Goal: Browse casually: Explore the website without a specific task or goal

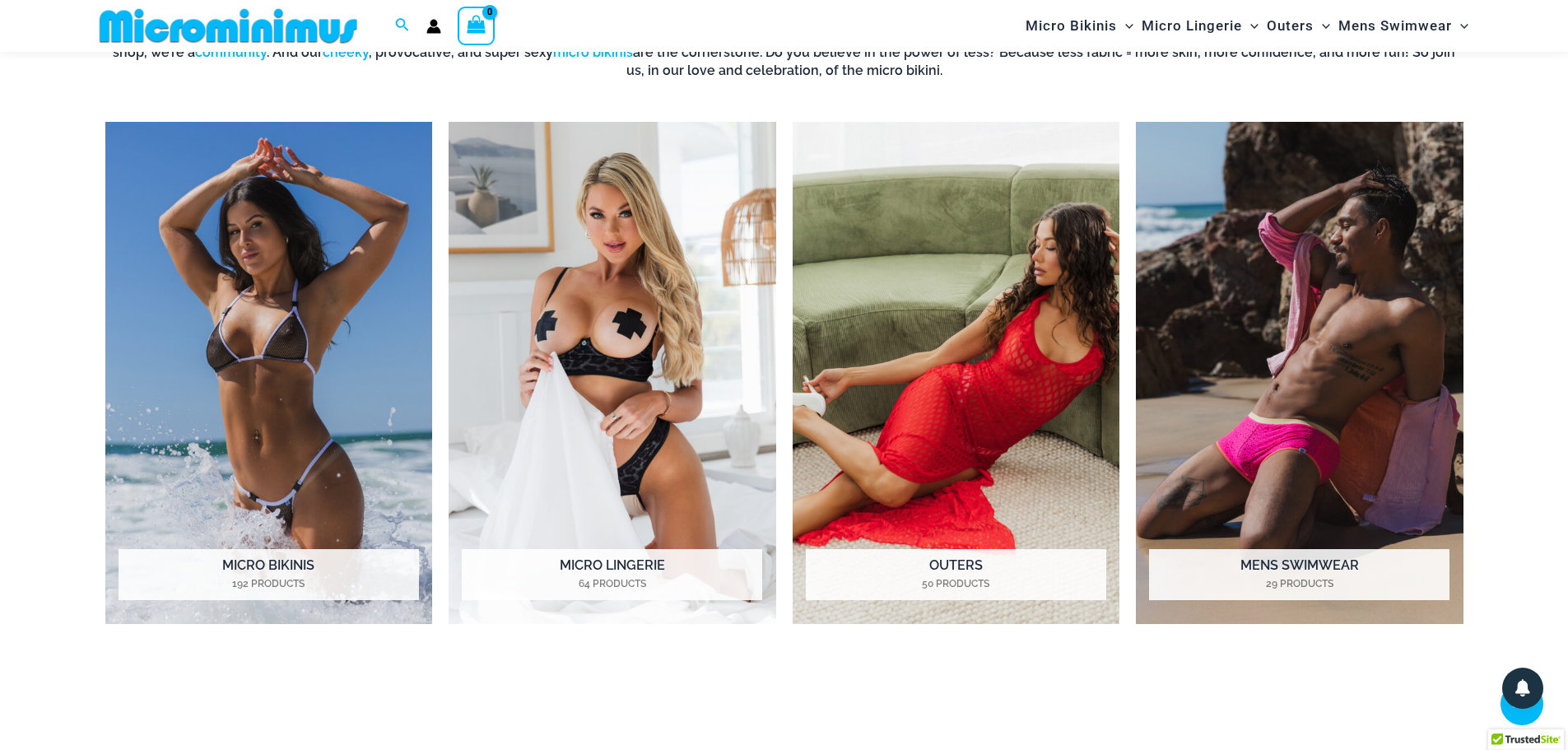
scroll to position [1469, 0]
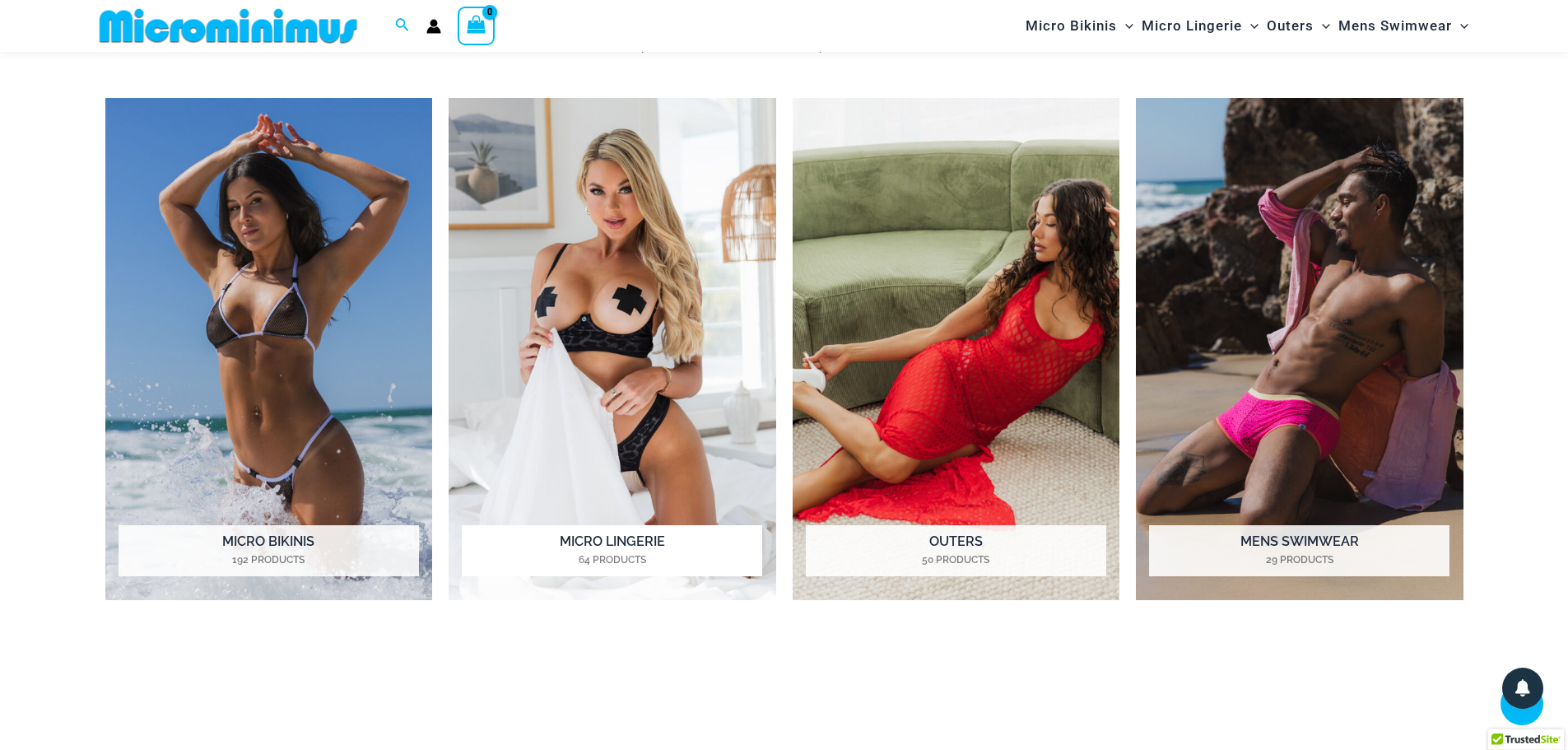
type input "**********"
click at [652, 248] on img "Visit product category Micro Lingerie" at bounding box center [613, 349] width 328 height 503
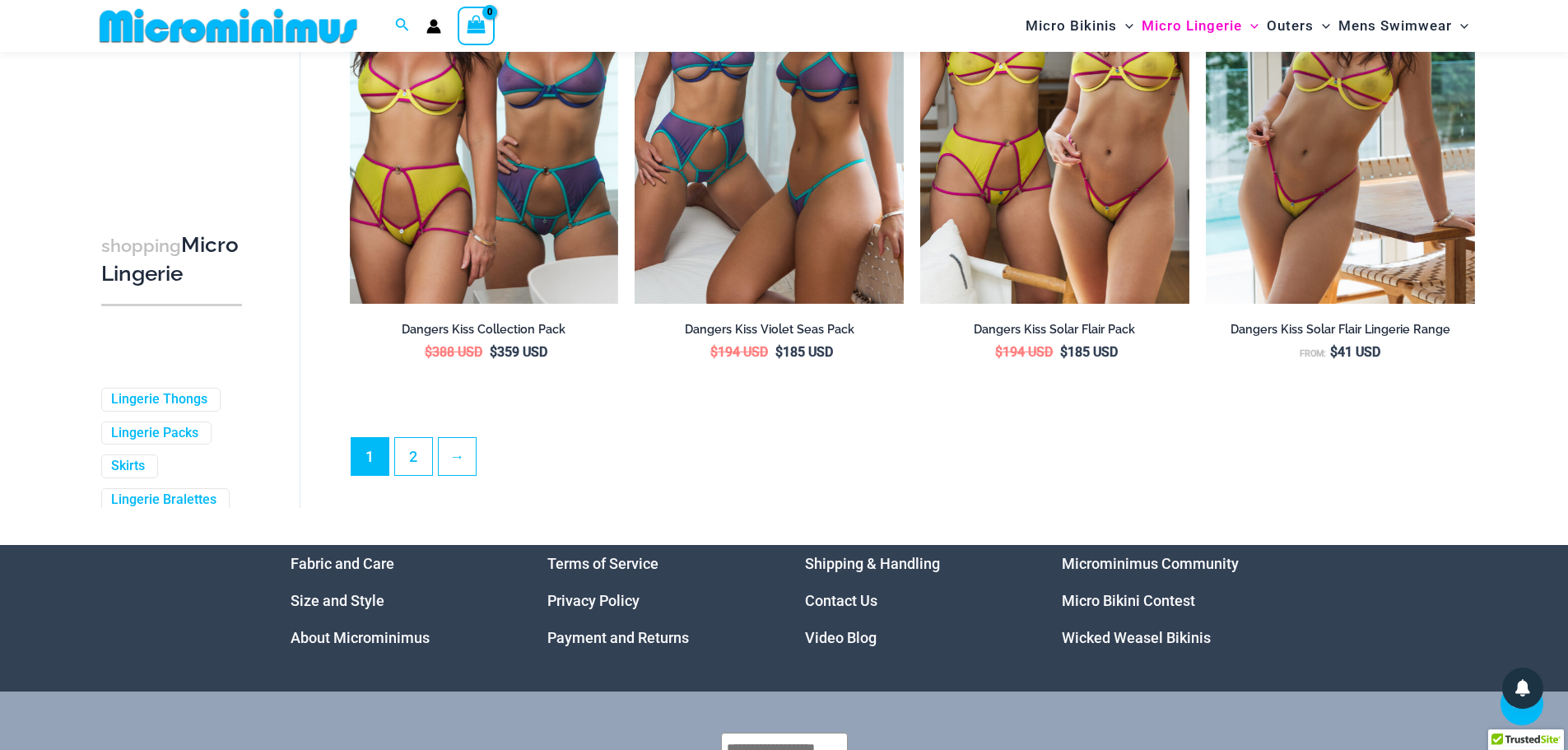
scroll to position [4350, 0]
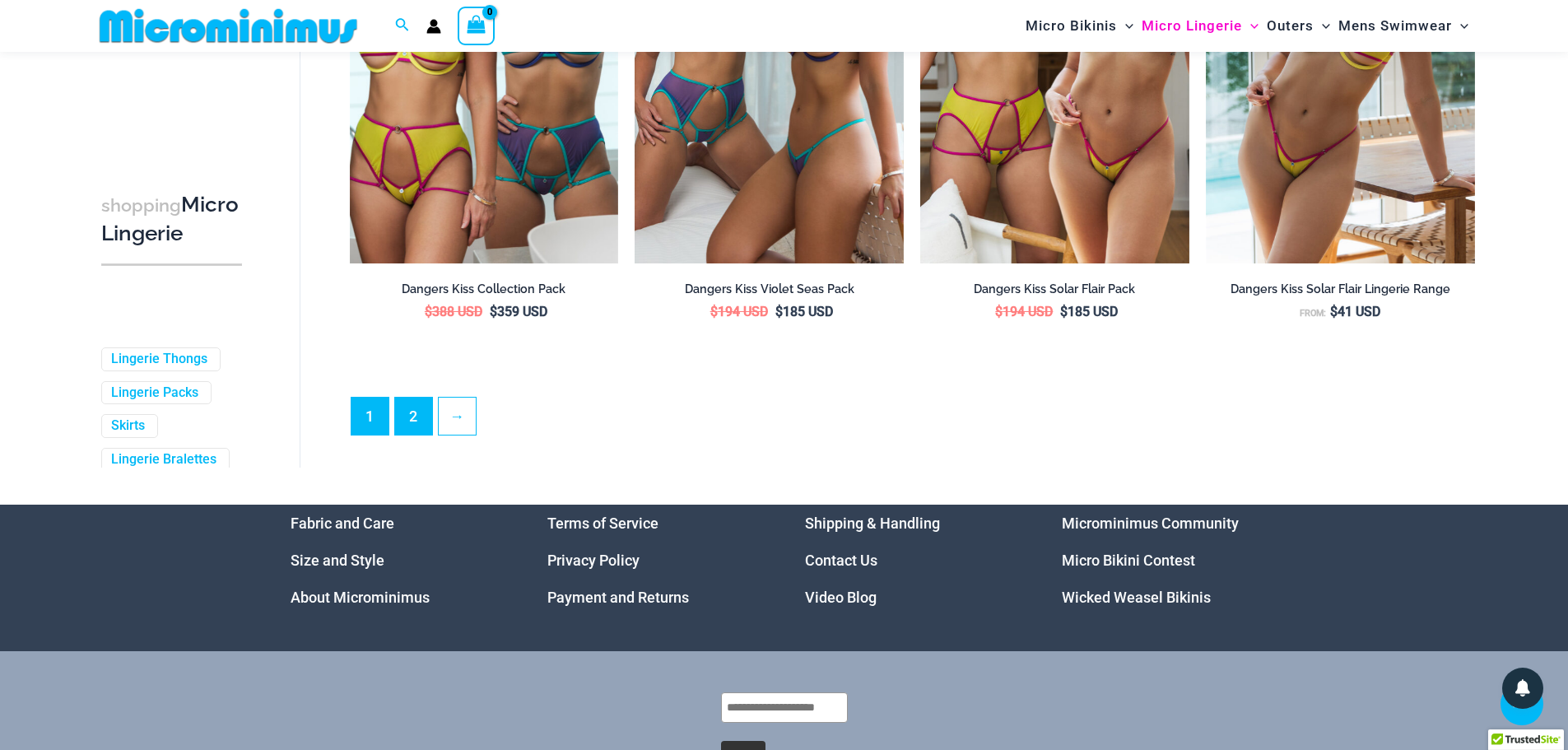
type input "**********"
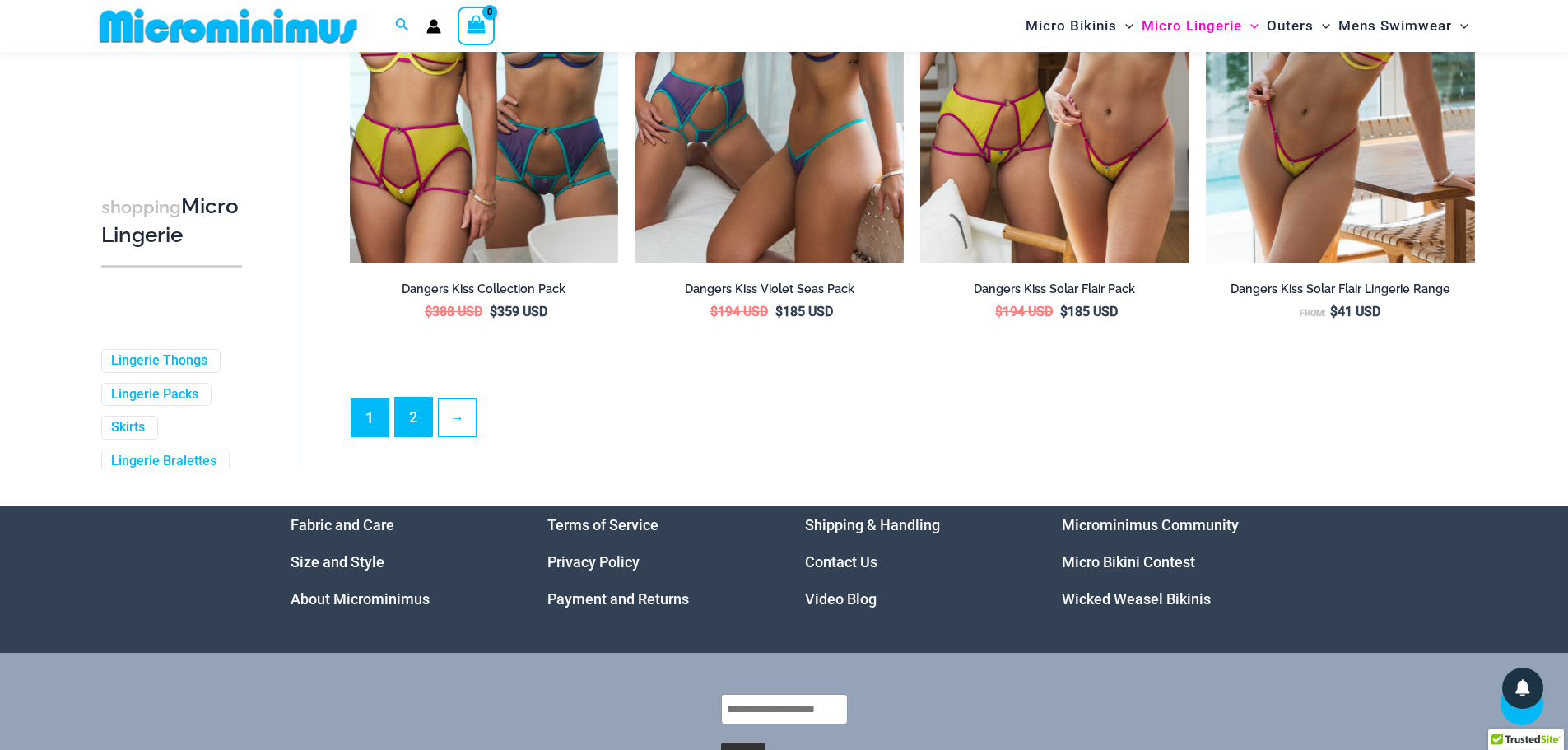
click at [427, 436] on link "2" at bounding box center [414, 416] width 37 height 39
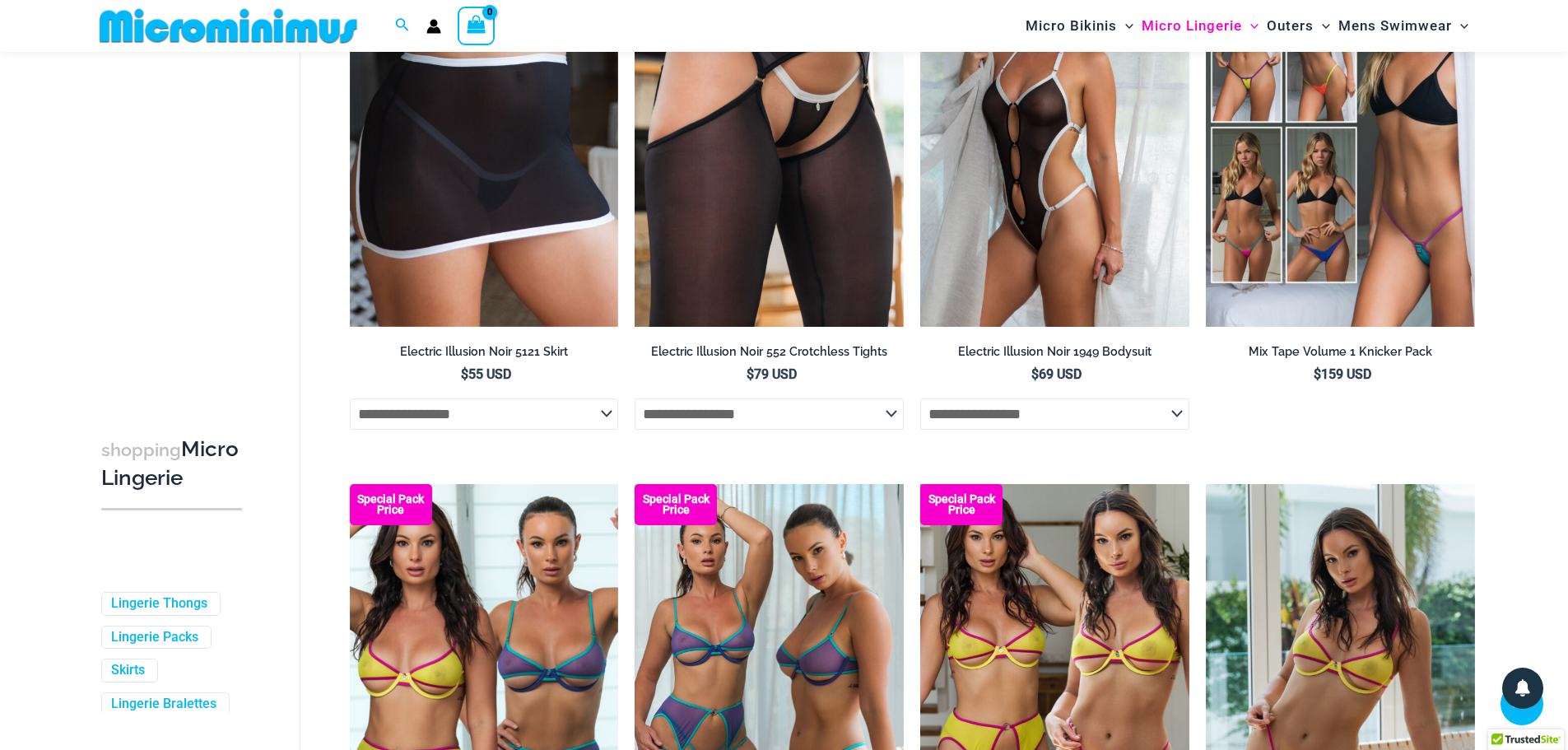
scroll to position [3527, 0]
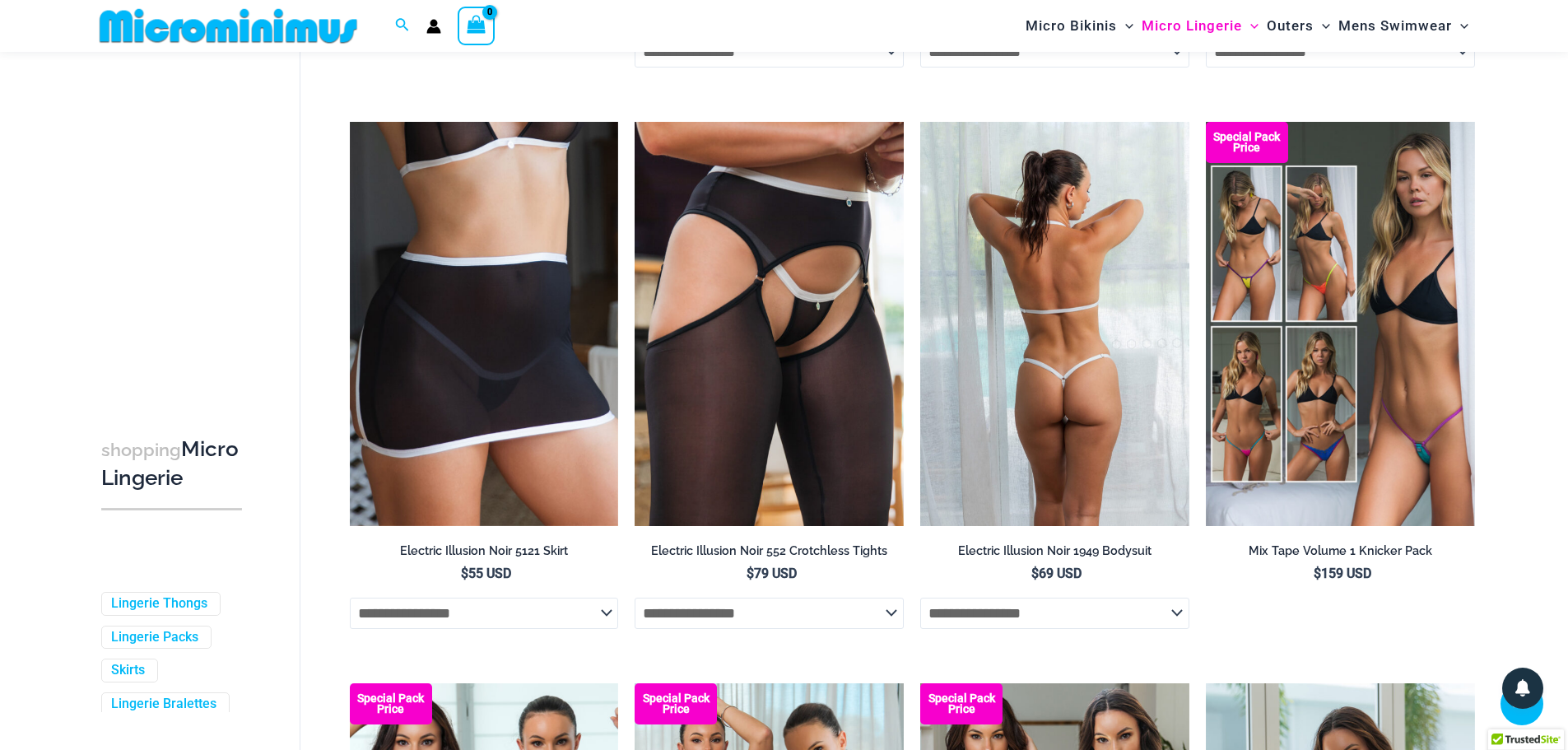
click at [1007, 413] on img at bounding box center [1055, 323] width 269 height 404
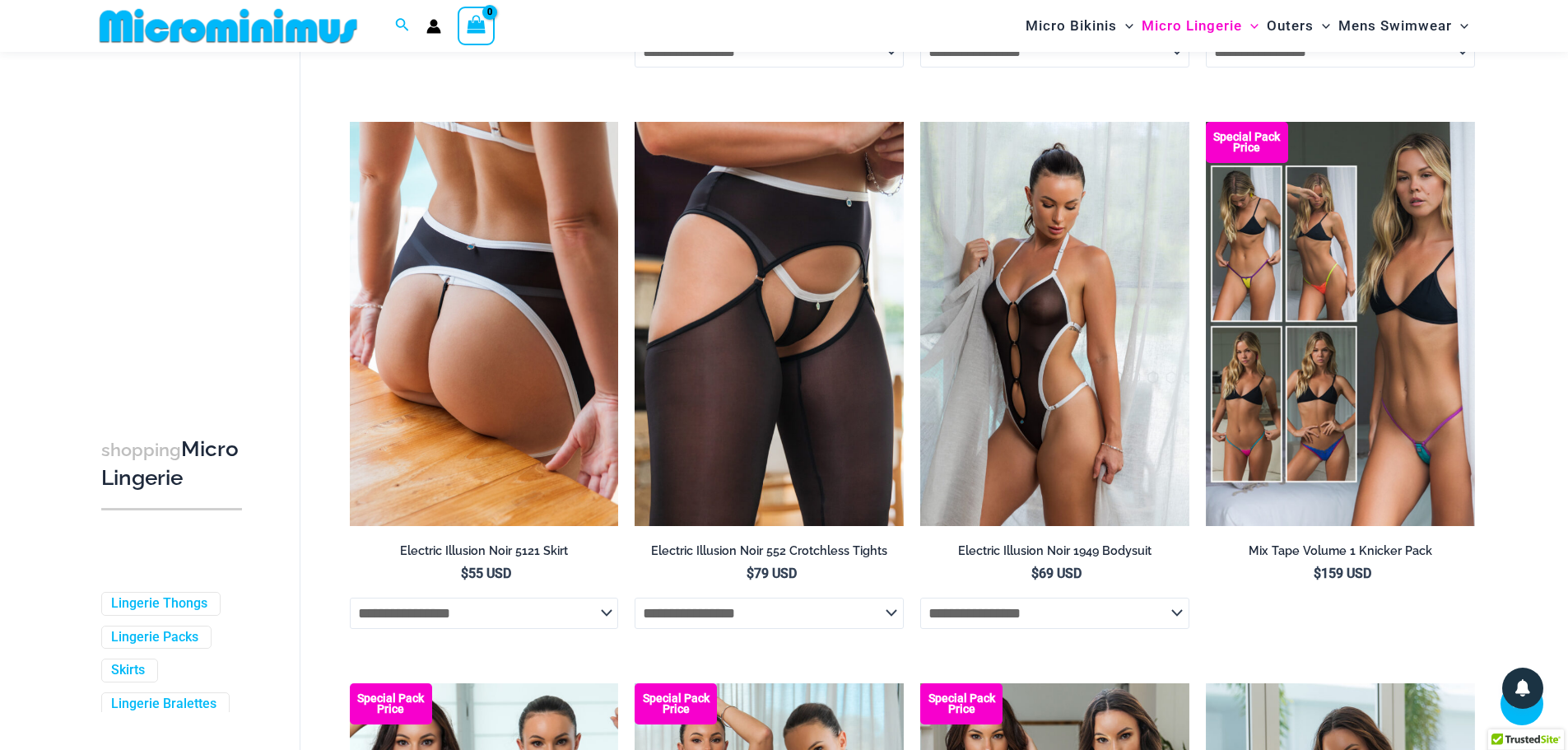
click at [462, 347] on img at bounding box center [485, 323] width 269 height 404
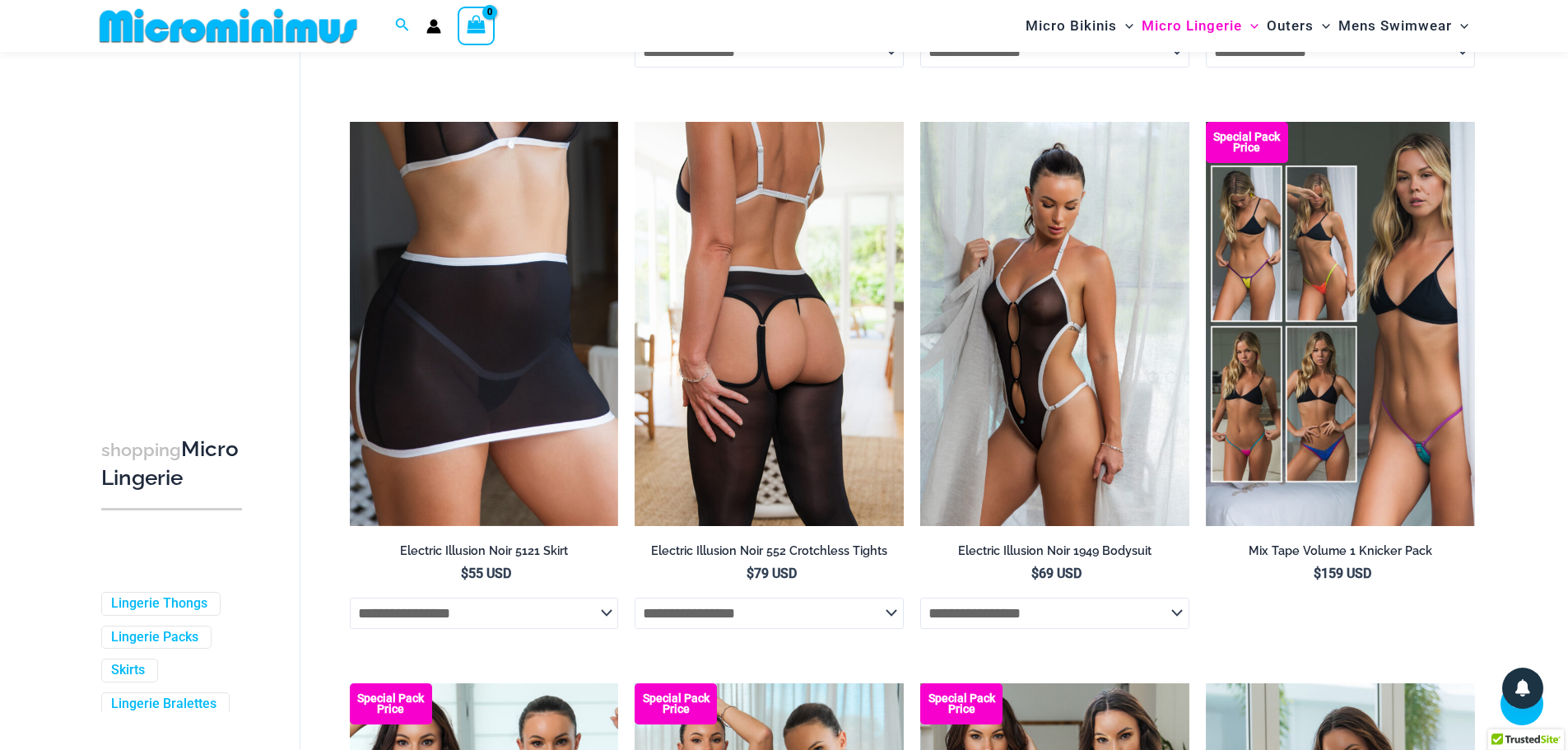
click at [690, 448] on img at bounding box center [769, 323] width 269 height 404
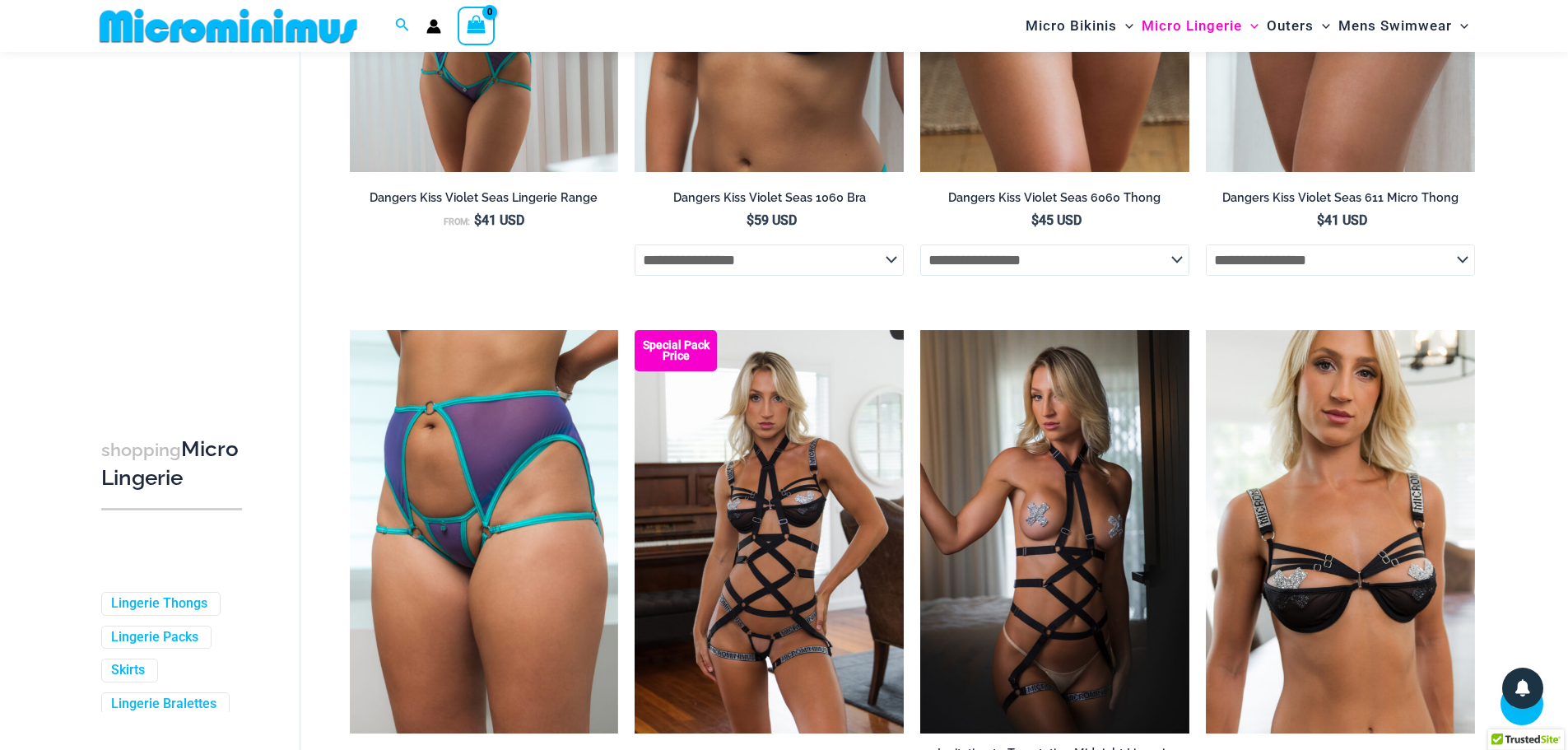
scroll to position [1057, 0]
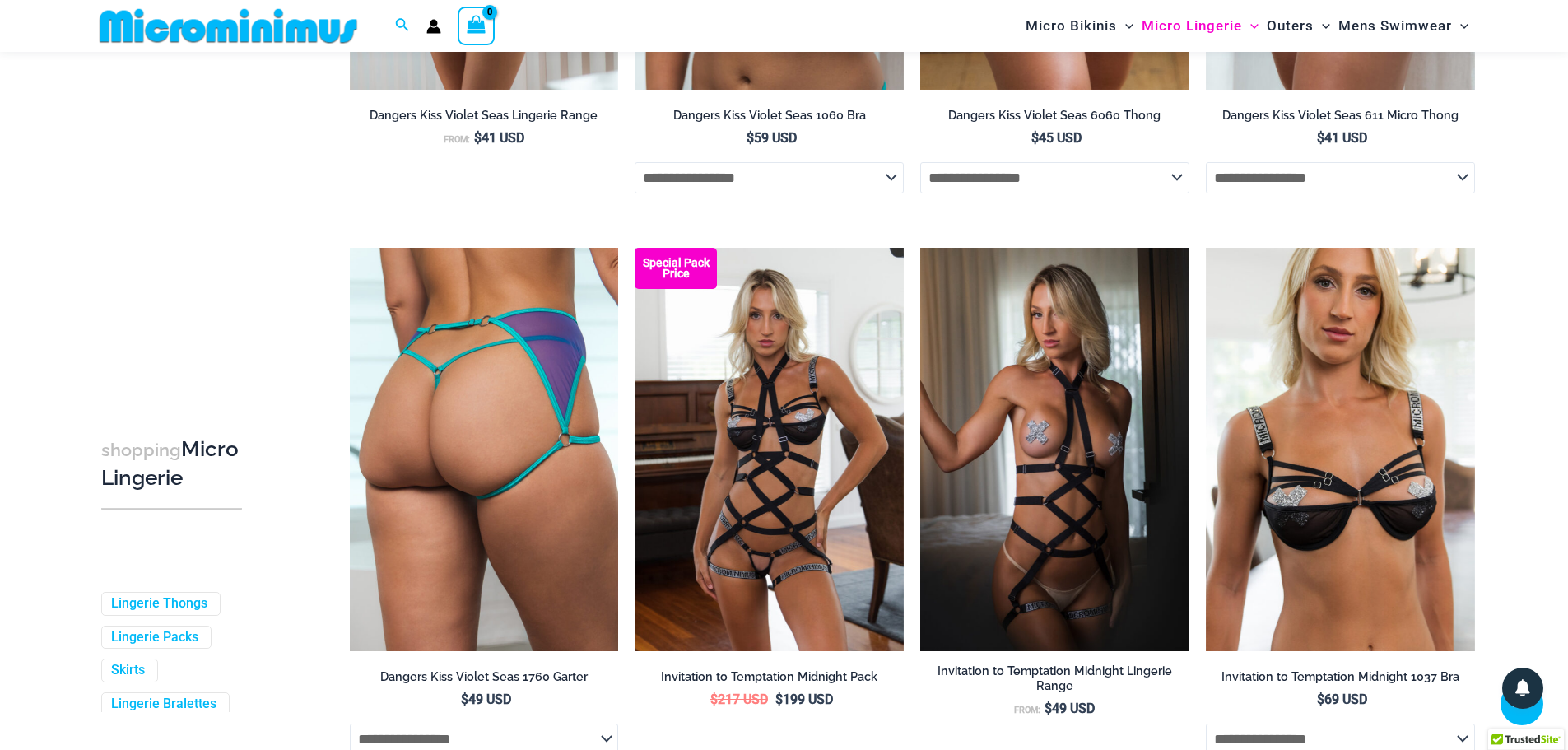
type input "**********"
click at [496, 434] on img at bounding box center [485, 450] width 269 height 404
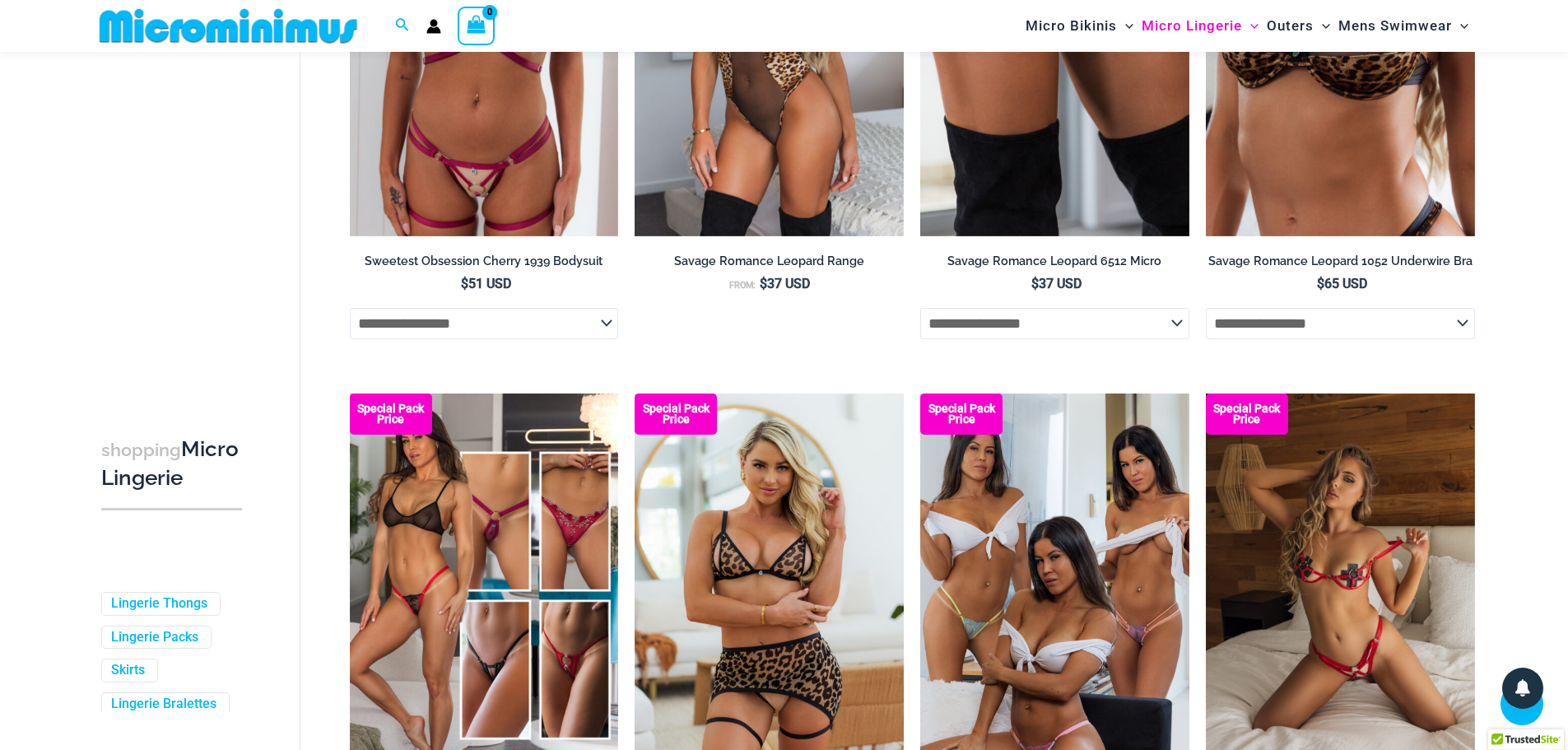
scroll to position [3444, 0]
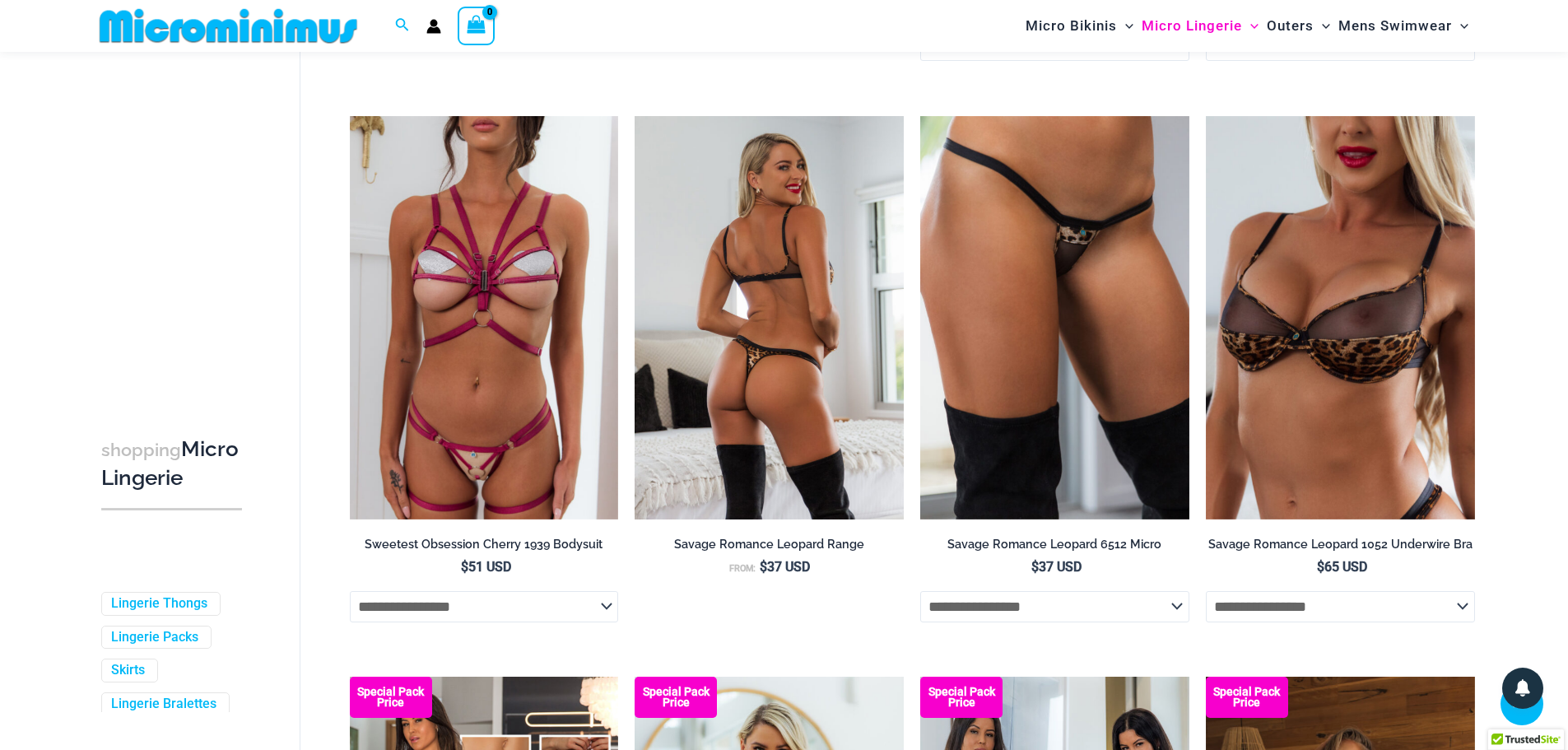
click at [701, 279] on img at bounding box center [769, 318] width 269 height 404
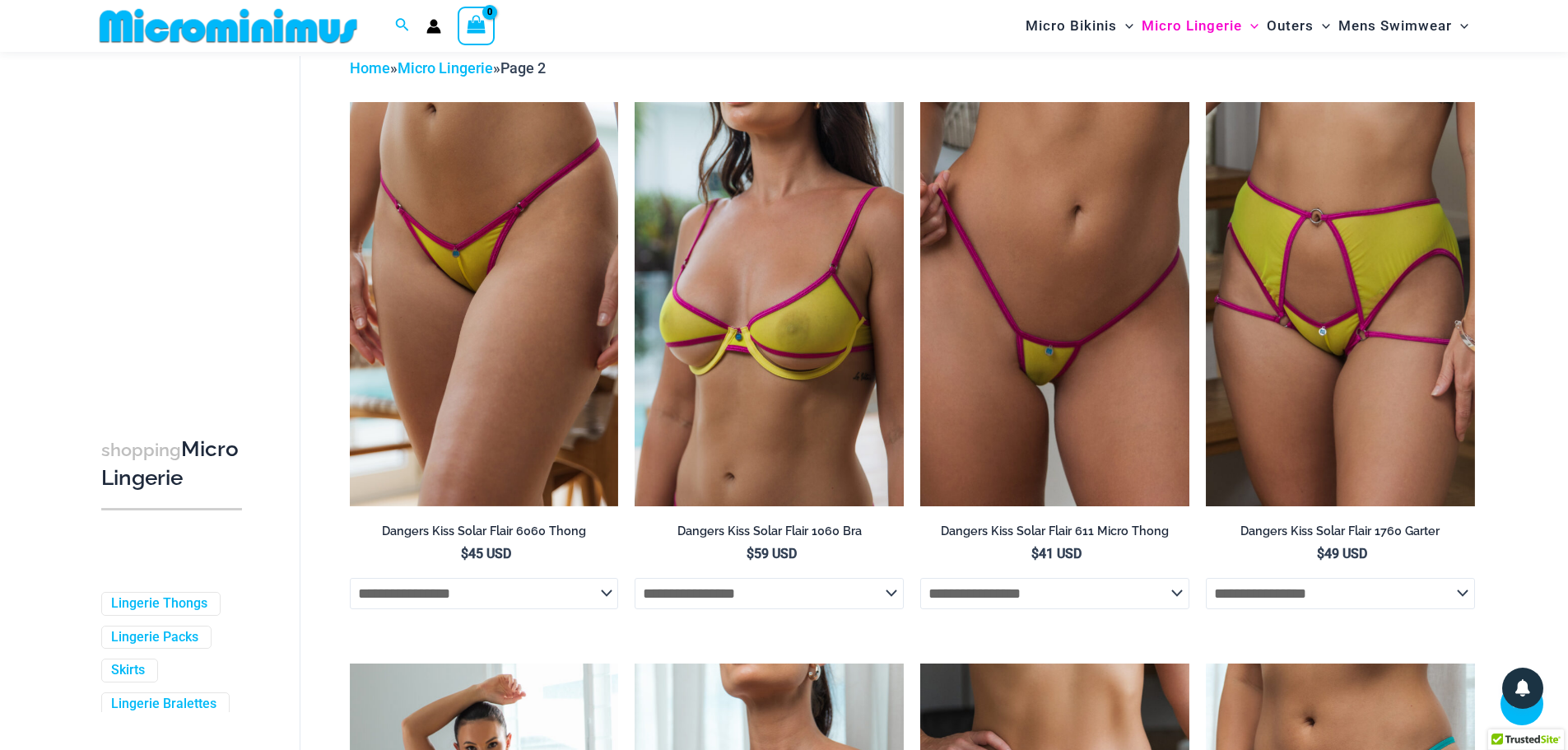
scroll to position [0, 0]
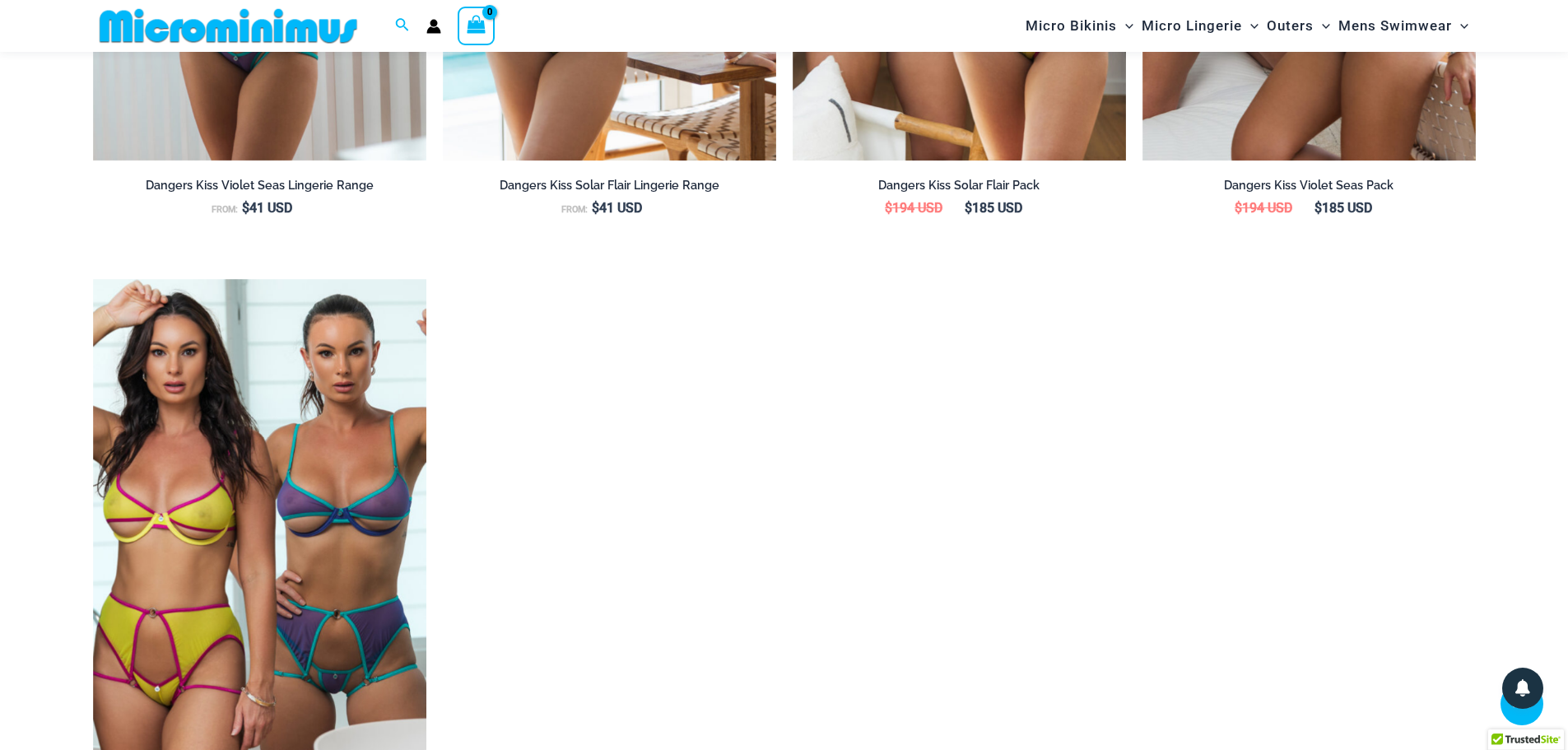
scroll to position [2289, 0]
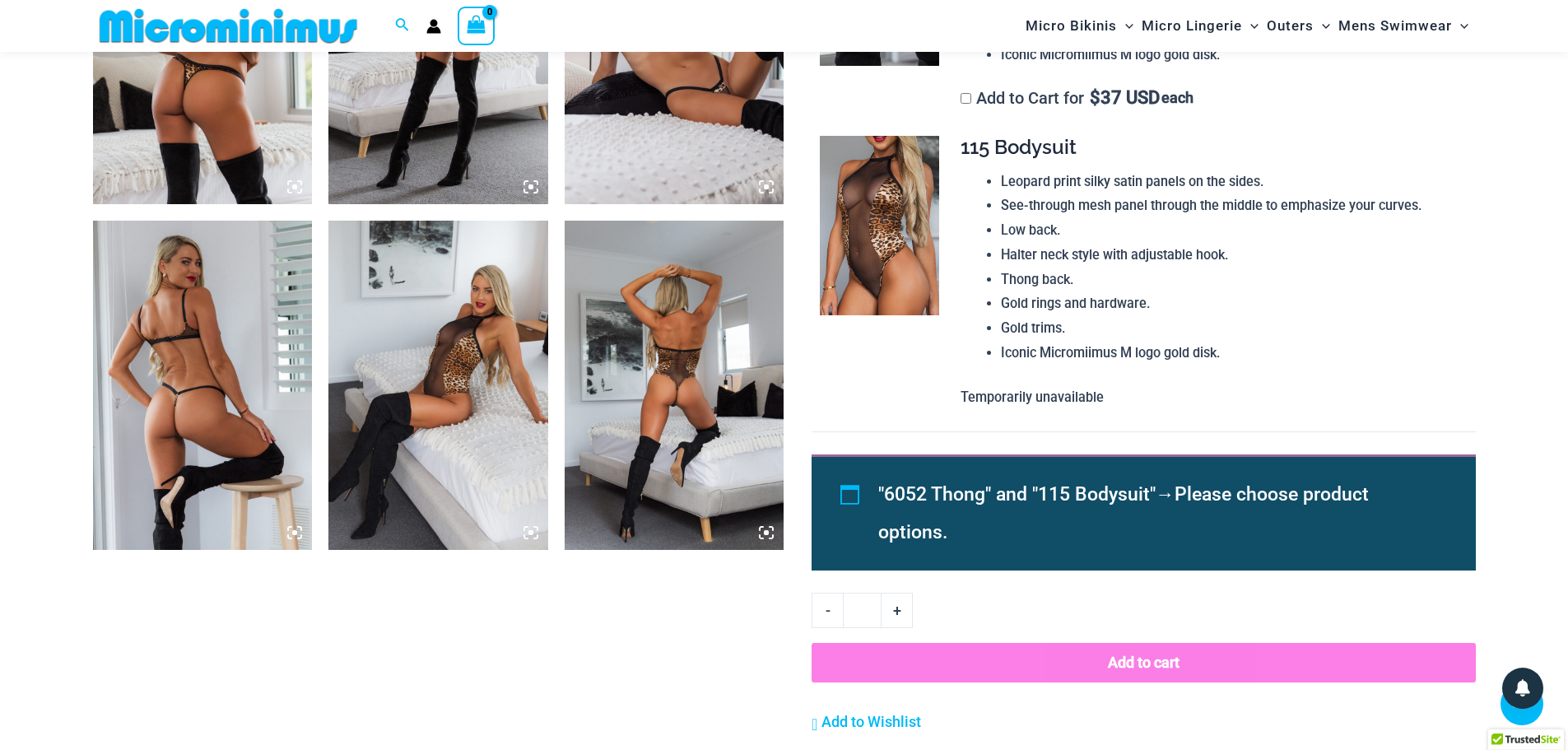
scroll to position [1548, 0]
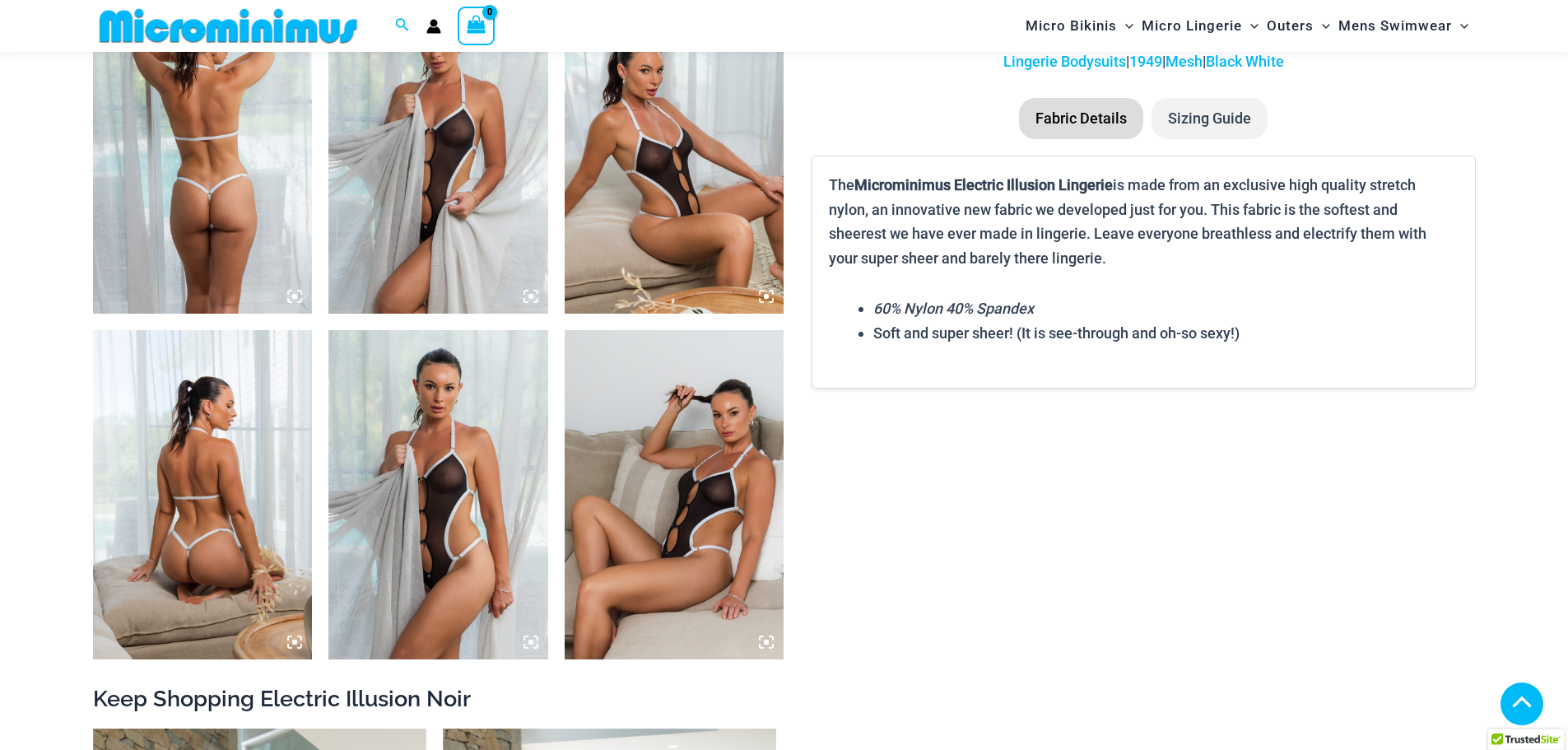
scroll to position [1221, 0]
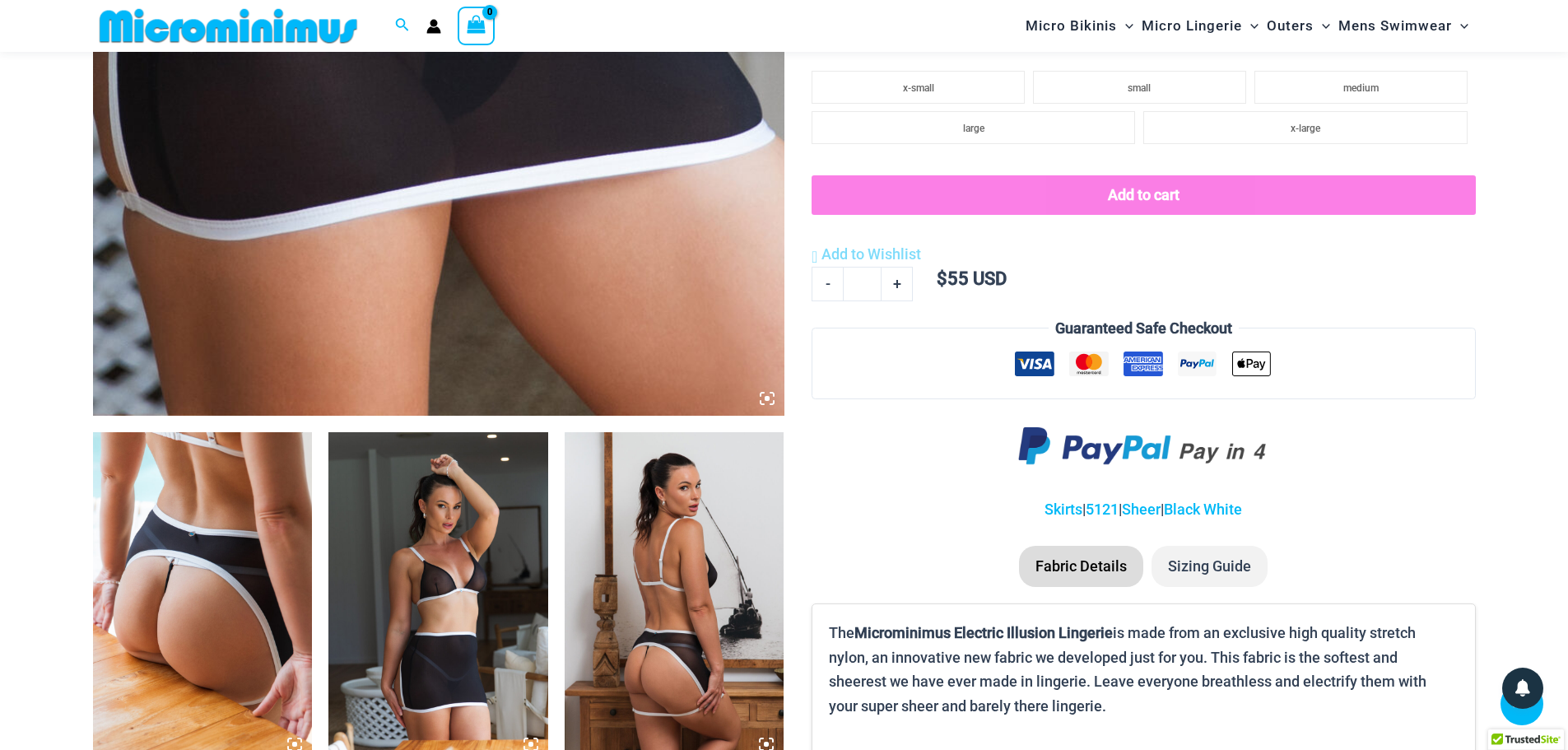
scroll to position [808, 0]
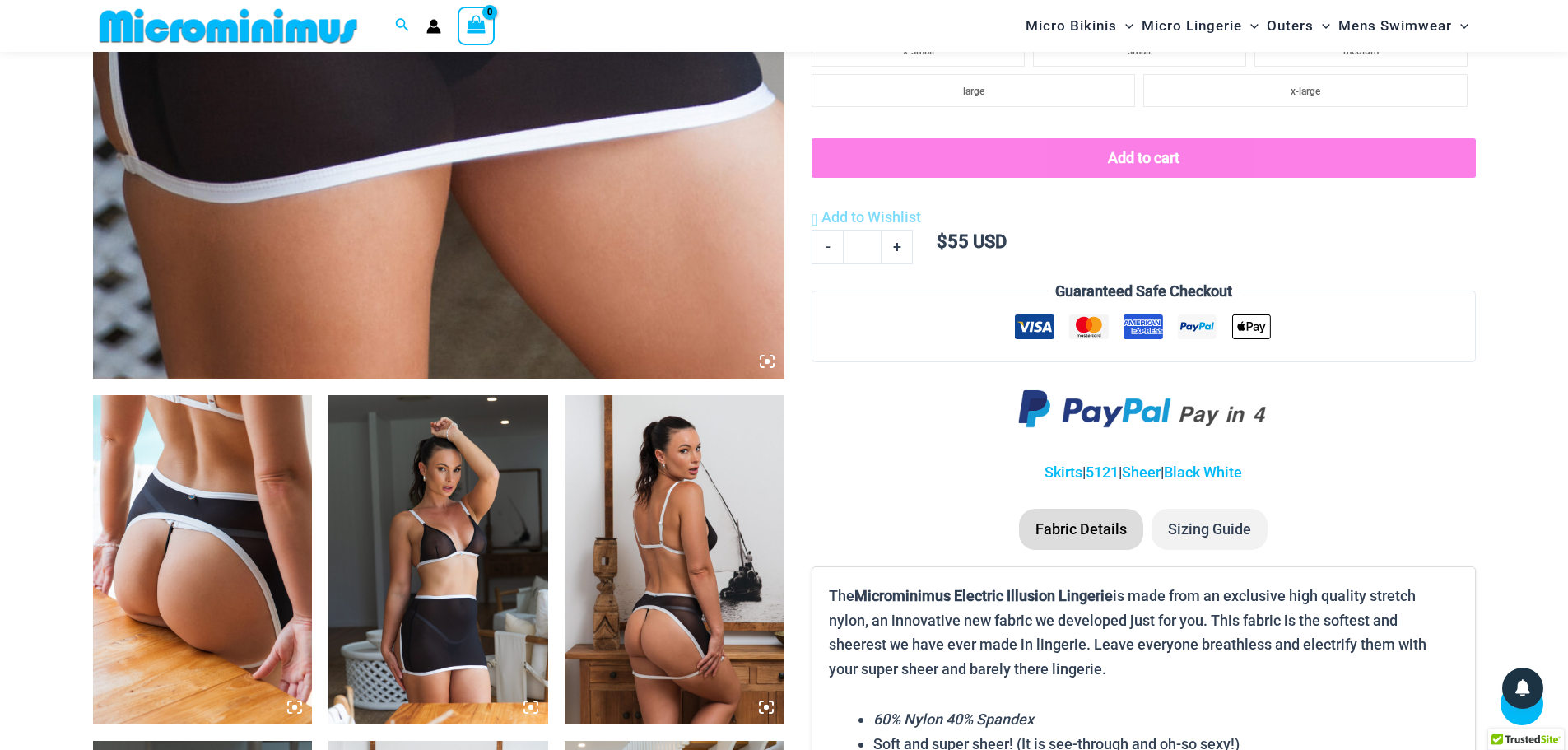
type input "**********"
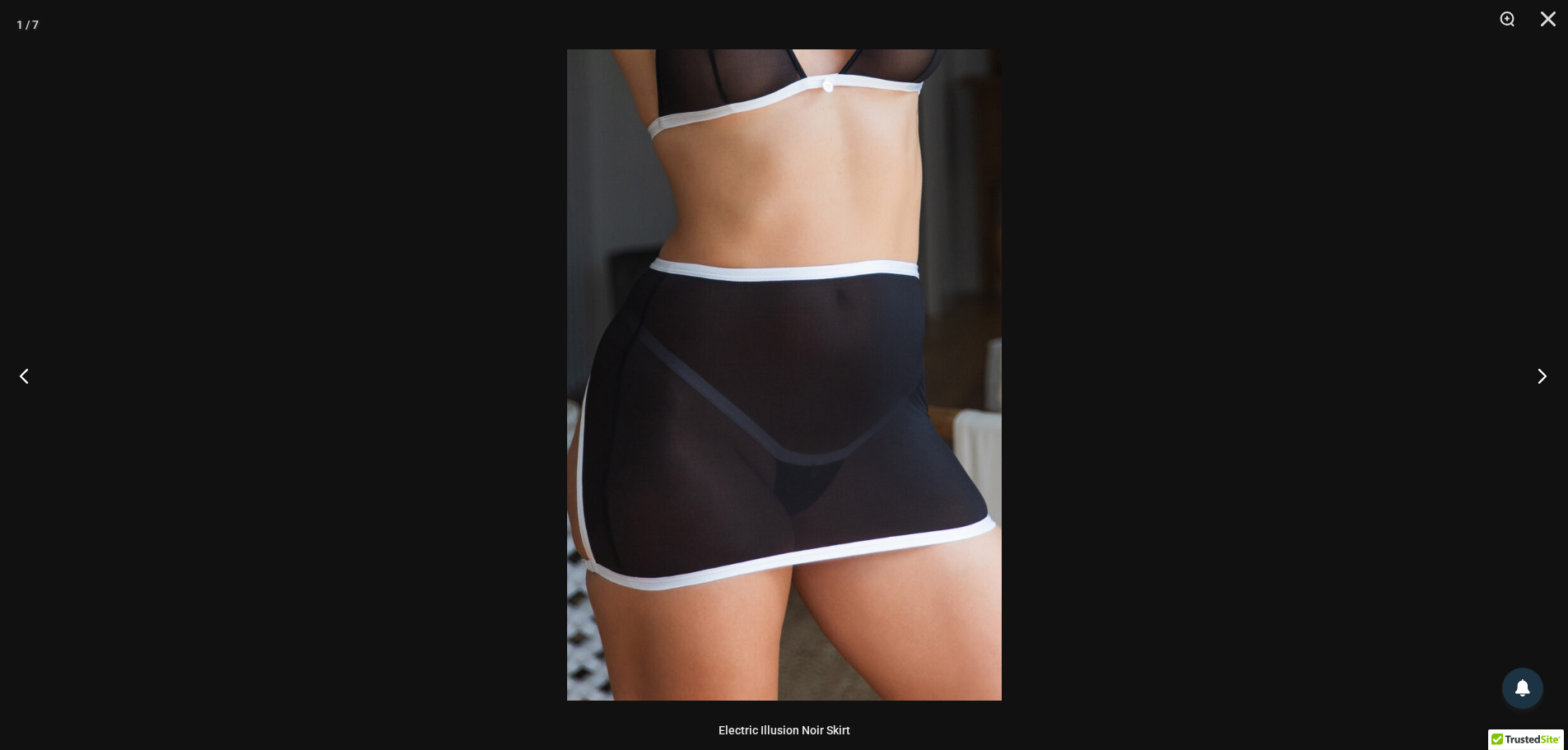
click at [1539, 390] on button "Next" at bounding box center [1537, 375] width 62 height 82
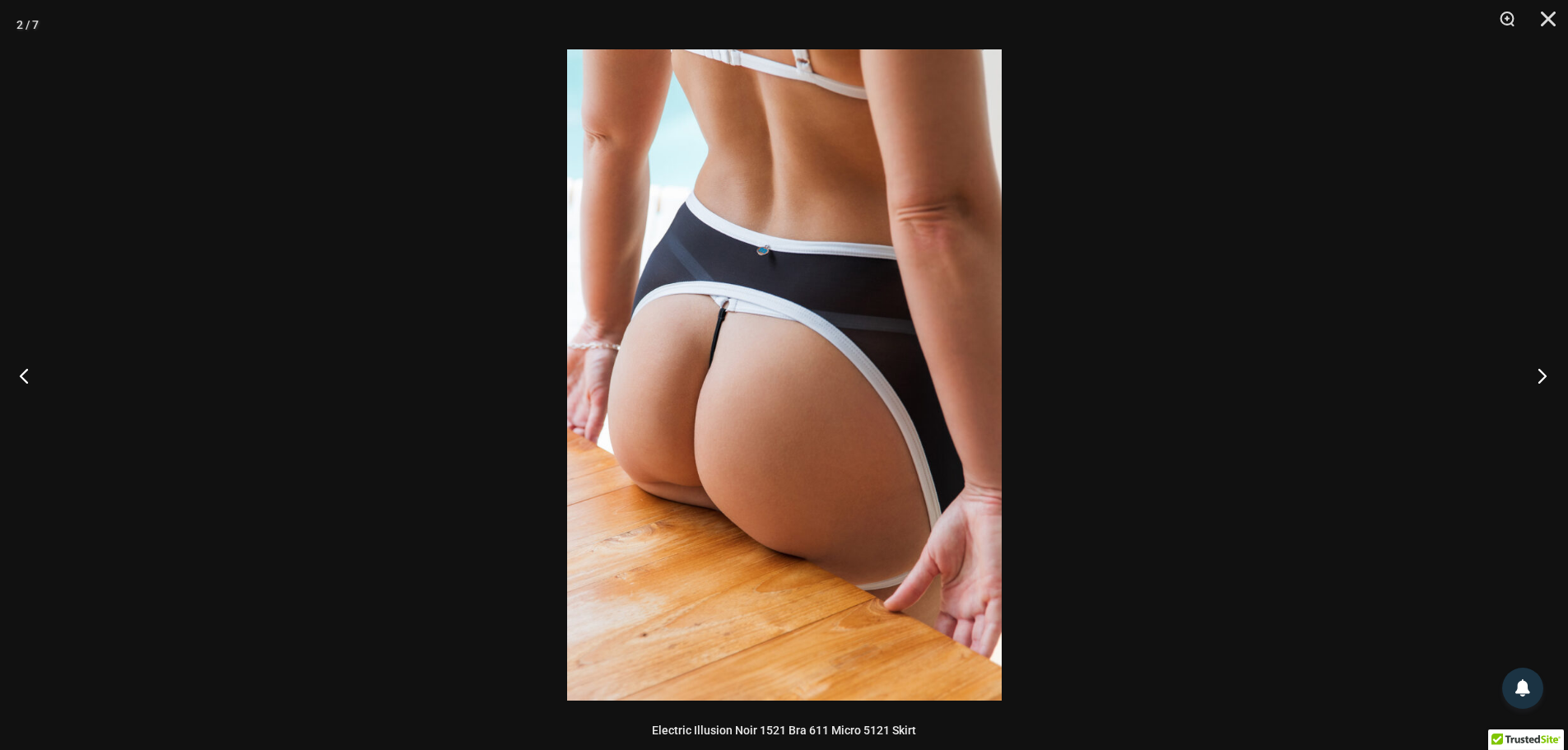
click at [1539, 390] on button "Next" at bounding box center [1537, 375] width 62 height 82
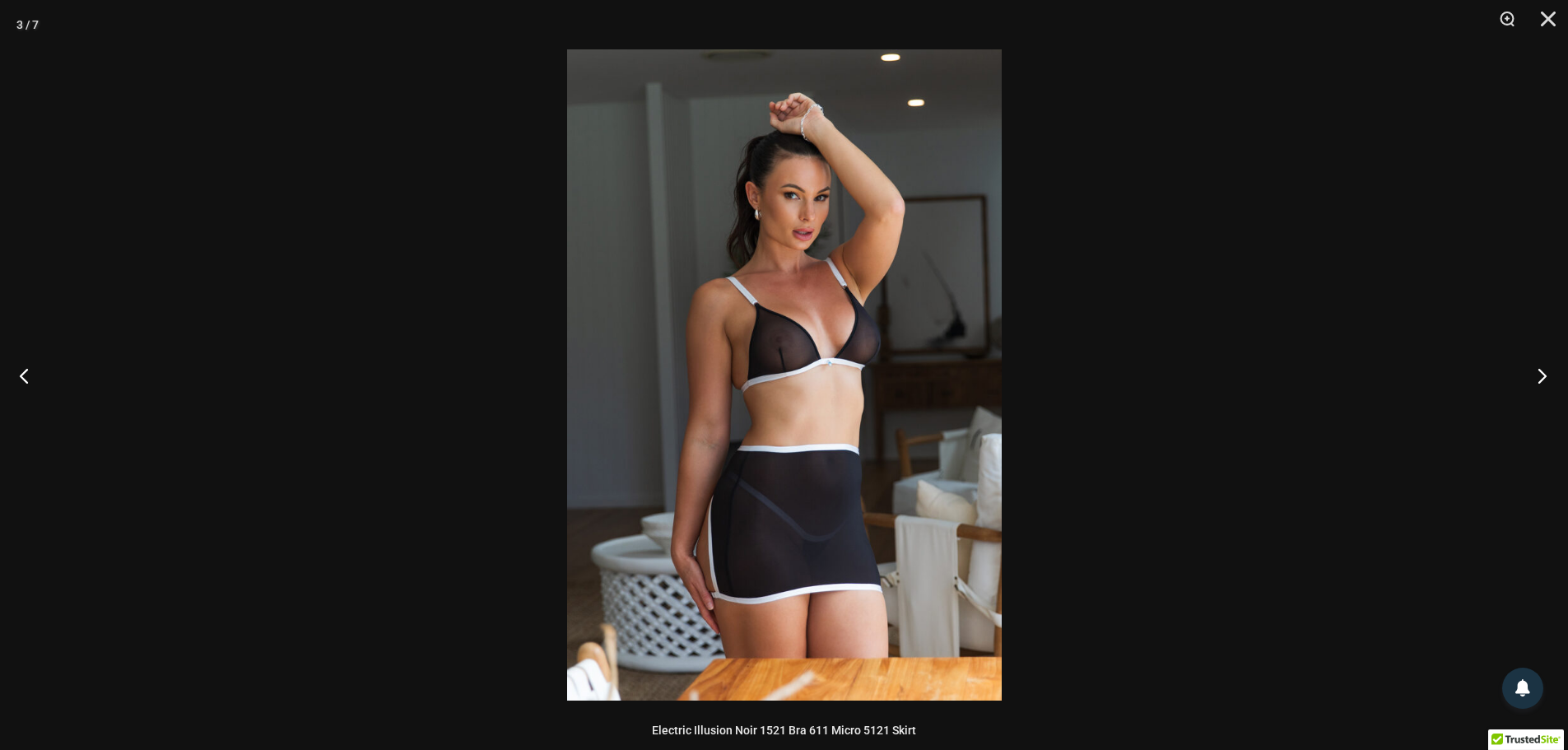
click at [1539, 390] on button "Next" at bounding box center [1537, 375] width 62 height 82
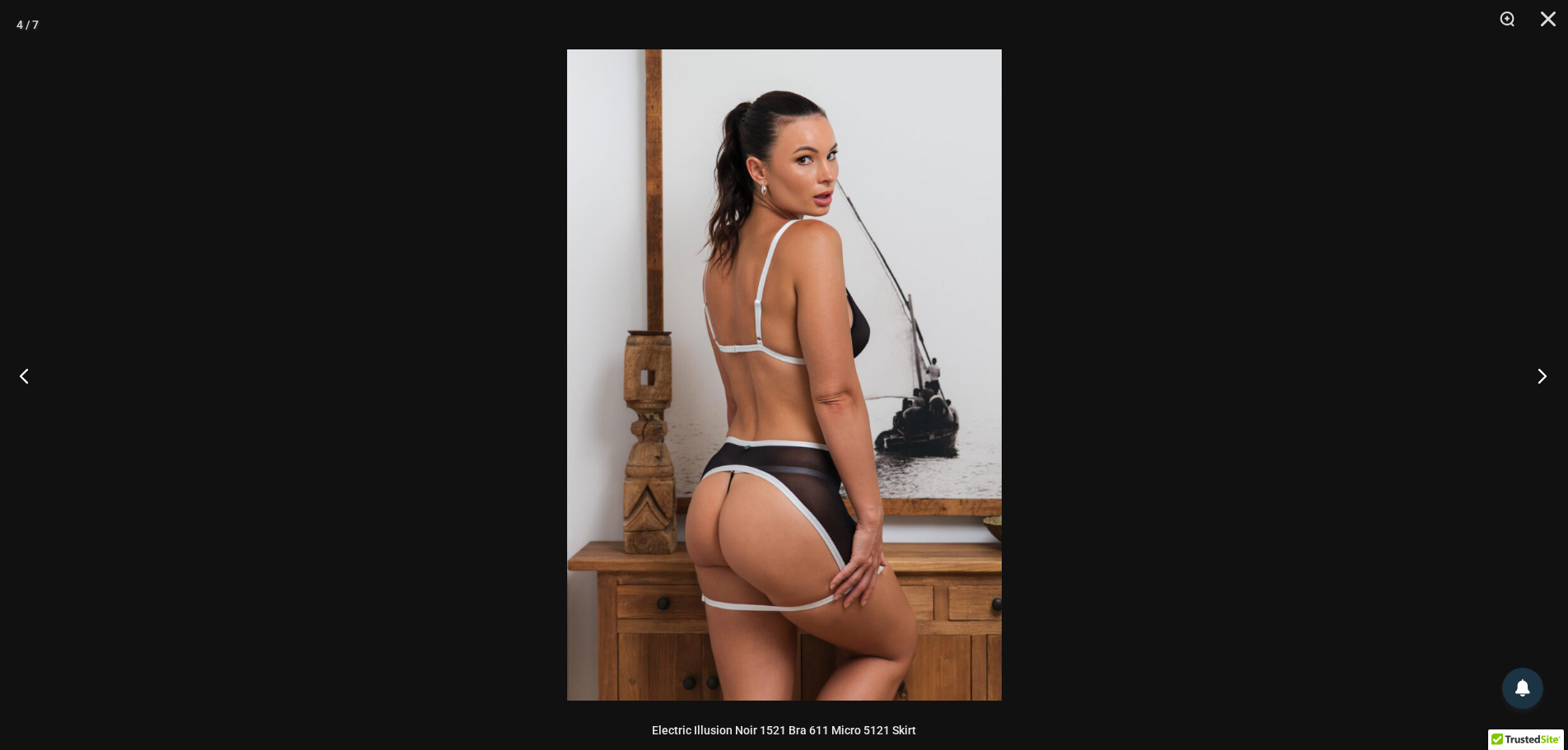
click at [1539, 390] on button "Next" at bounding box center [1537, 375] width 62 height 82
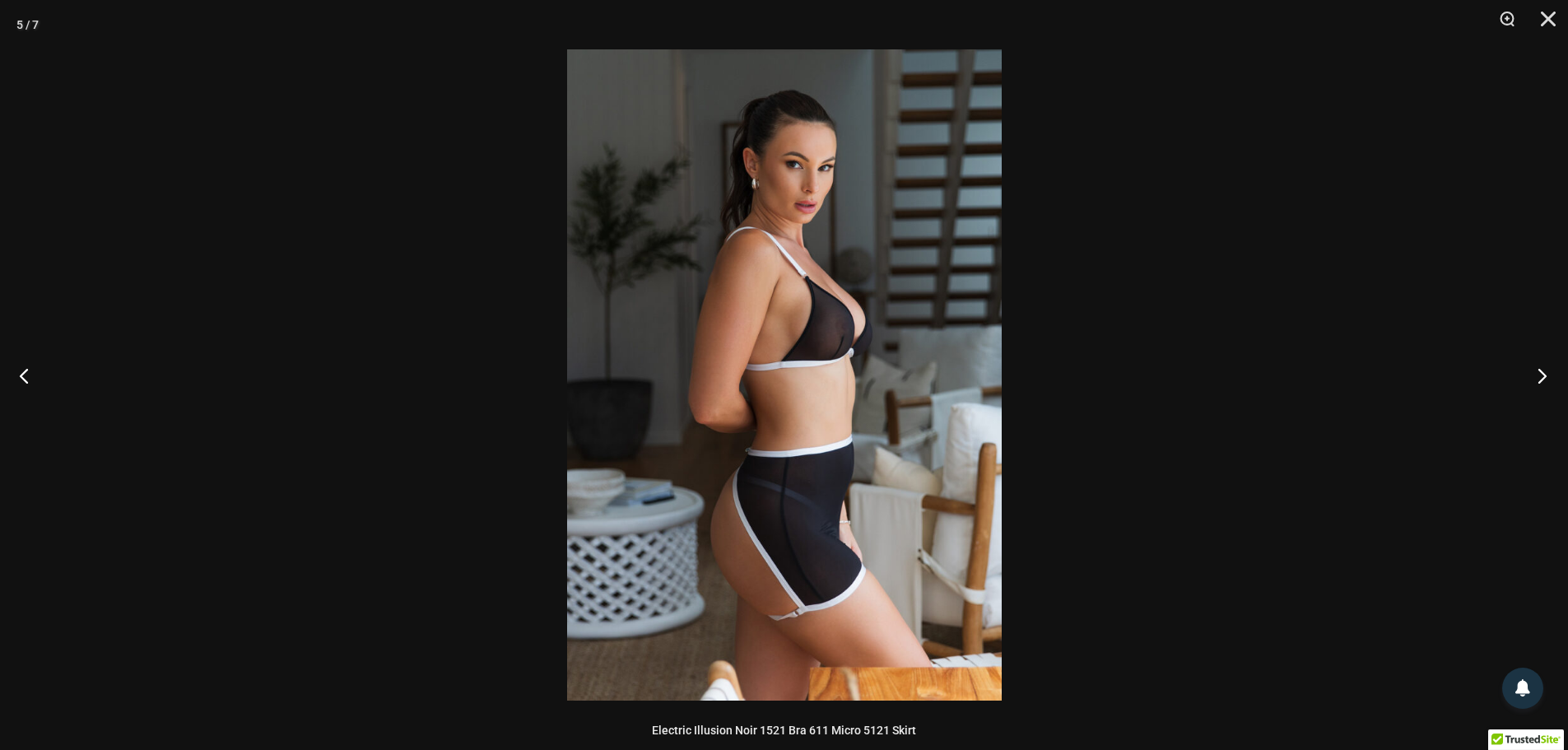
click at [1539, 390] on button "Next" at bounding box center [1537, 375] width 62 height 82
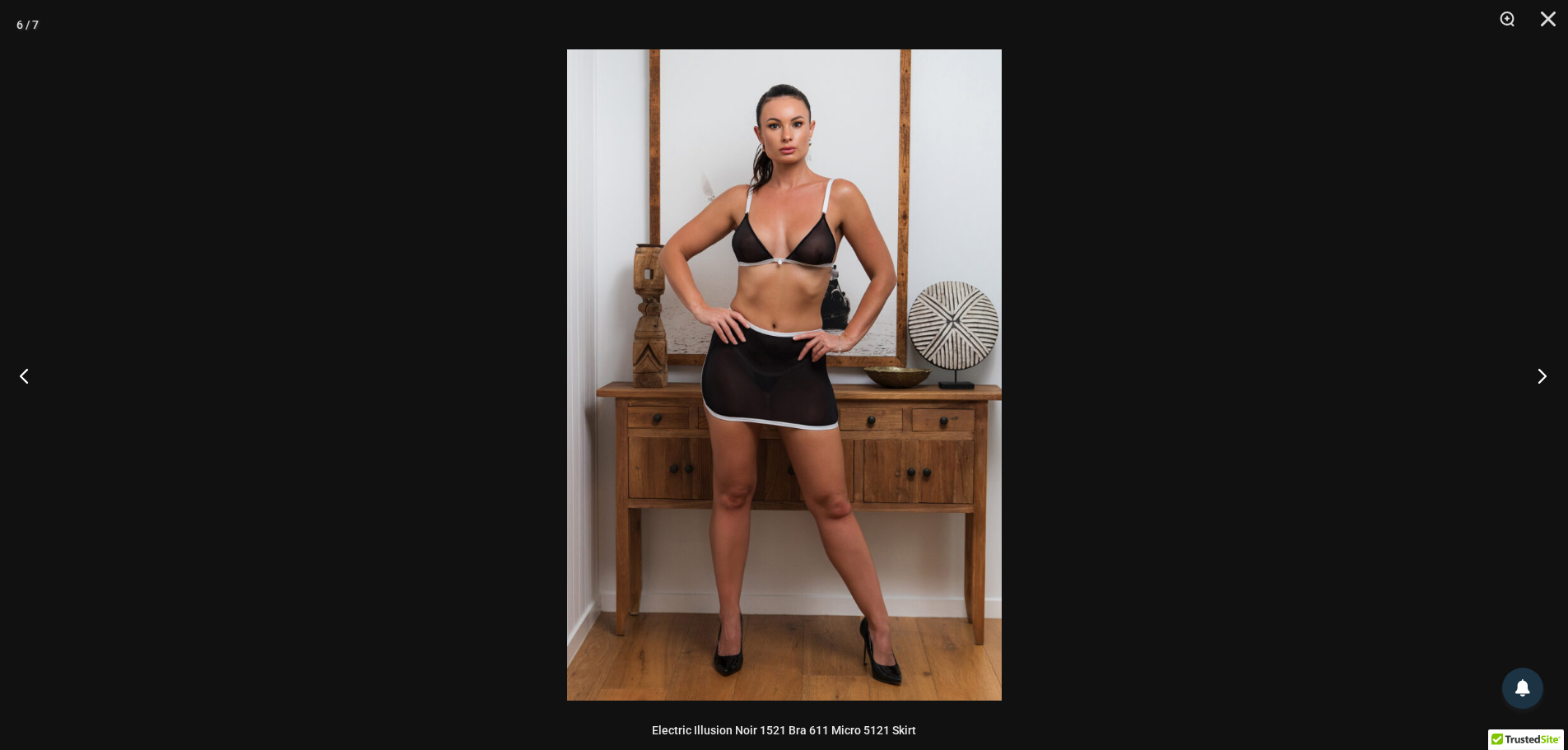
click at [1539, 390] on button "Next" at bounding box center [1537, 375] width 62 height 82
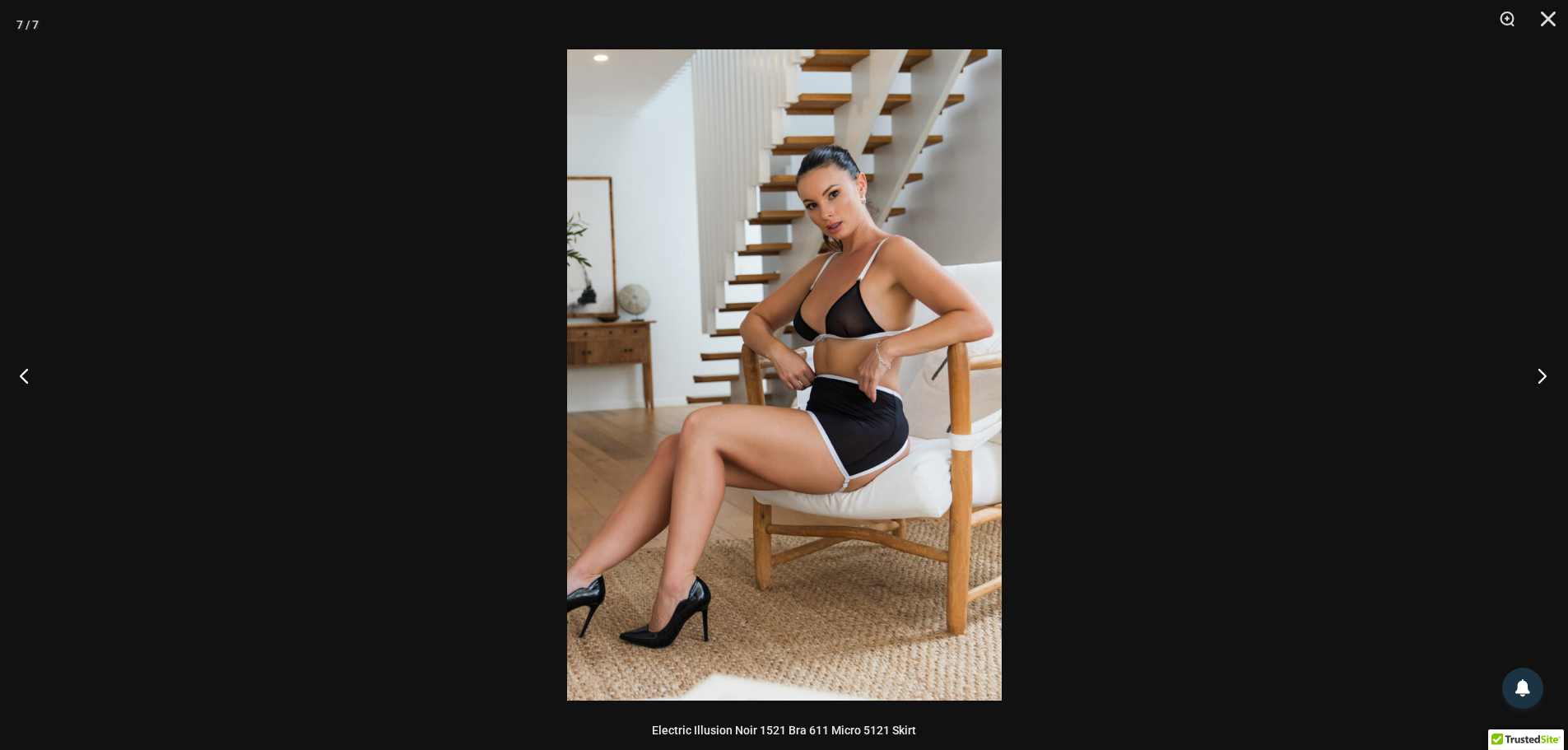
click at [1539, 390] on button "Next" at bounding box center [1537, 375] width 62 height 82
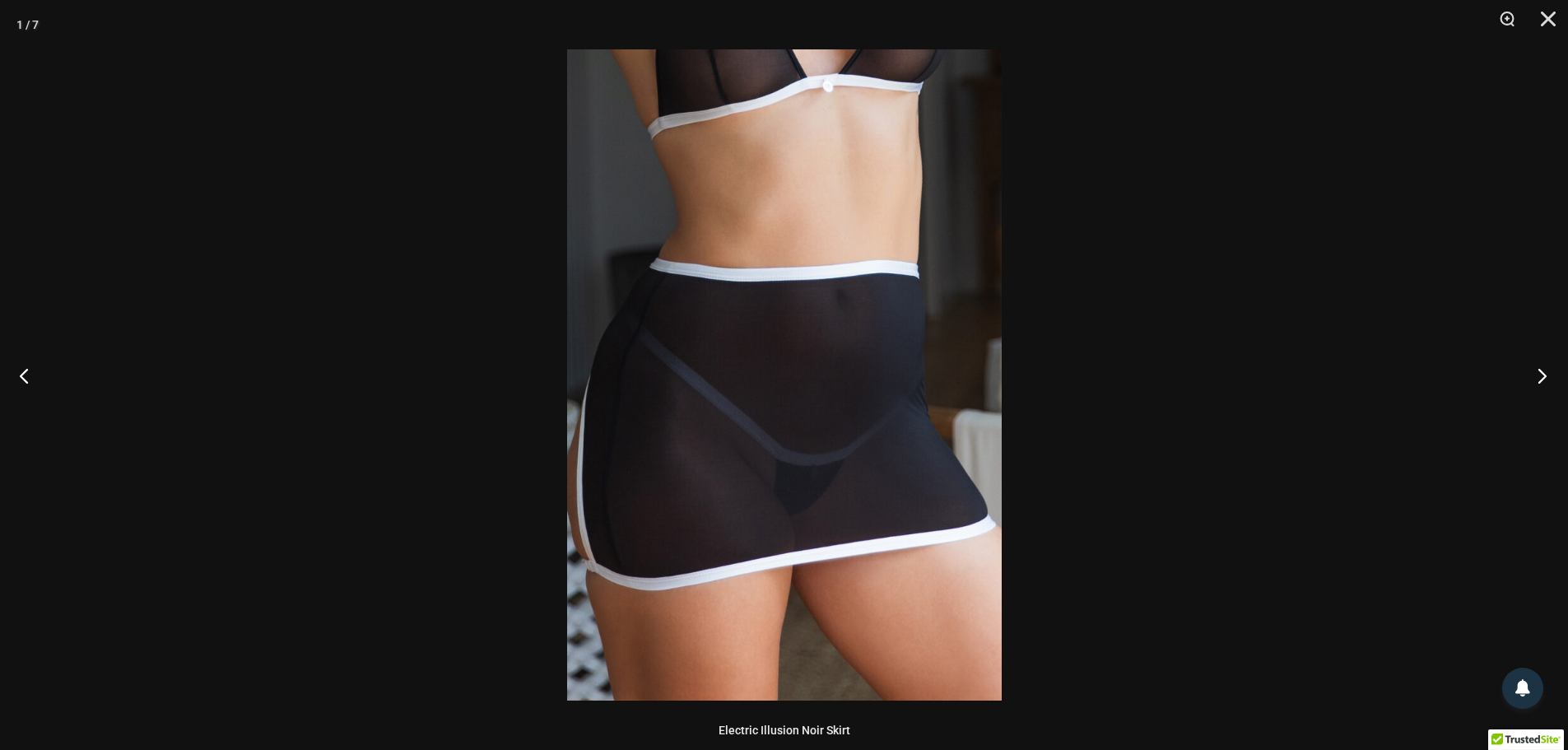
click at [1539, 390] on button "Next" at bounding box center [1537, 375] width 62 height 82
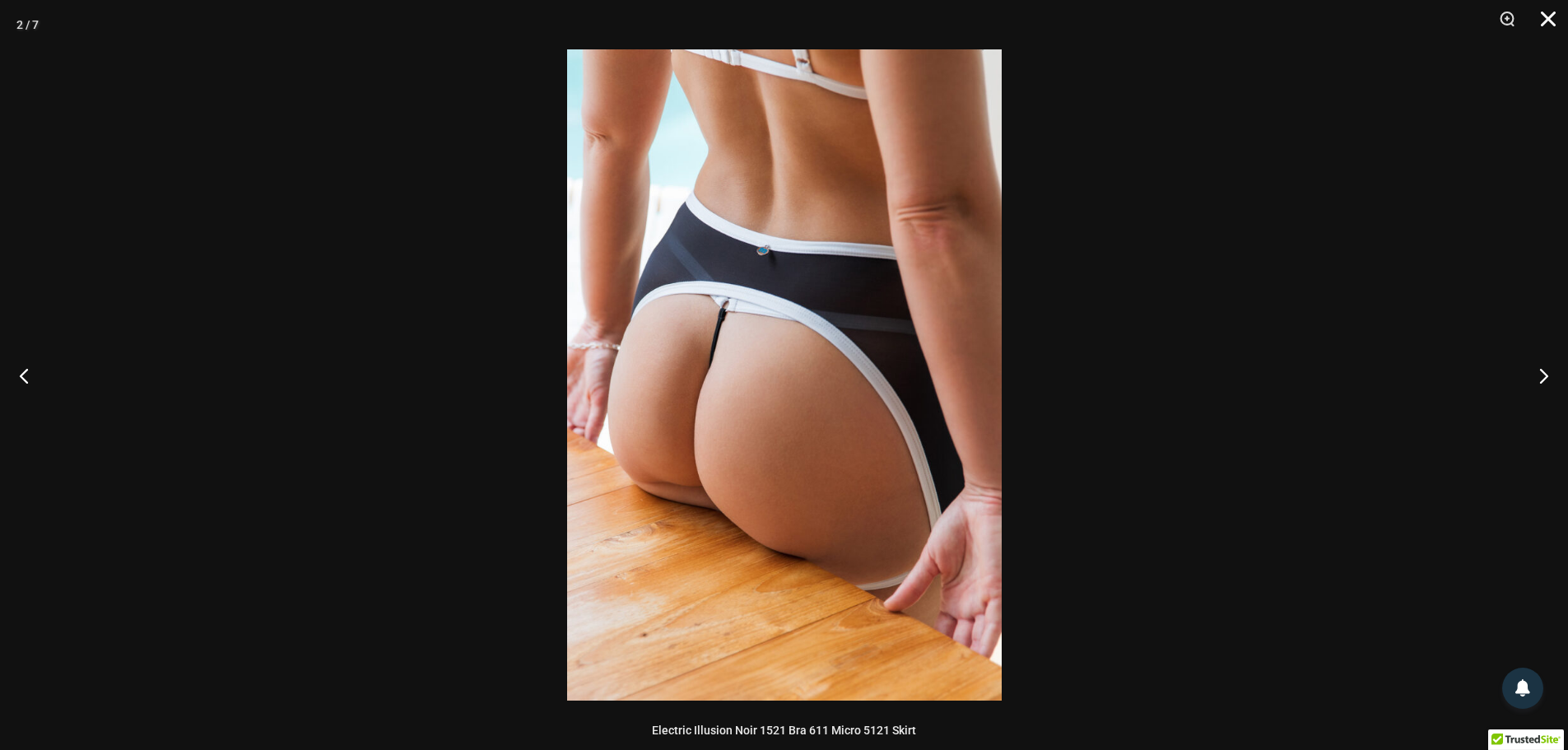
click at [1549, 17] on button "Close" at bounding box center [1542, 25] width 41 height 50
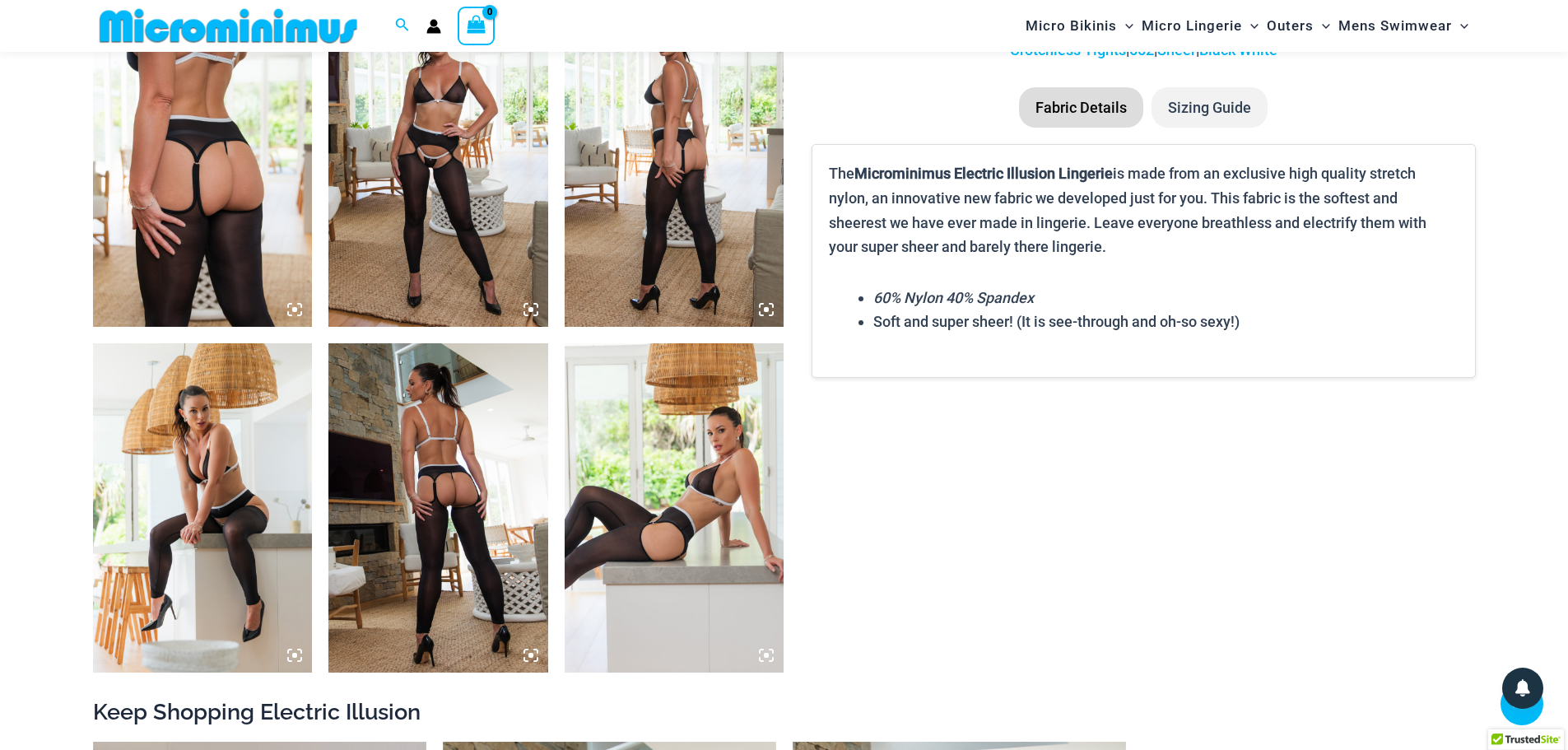
scroll to position [1301, 0]
